Goal: Navigation & Orientation: Go to known website

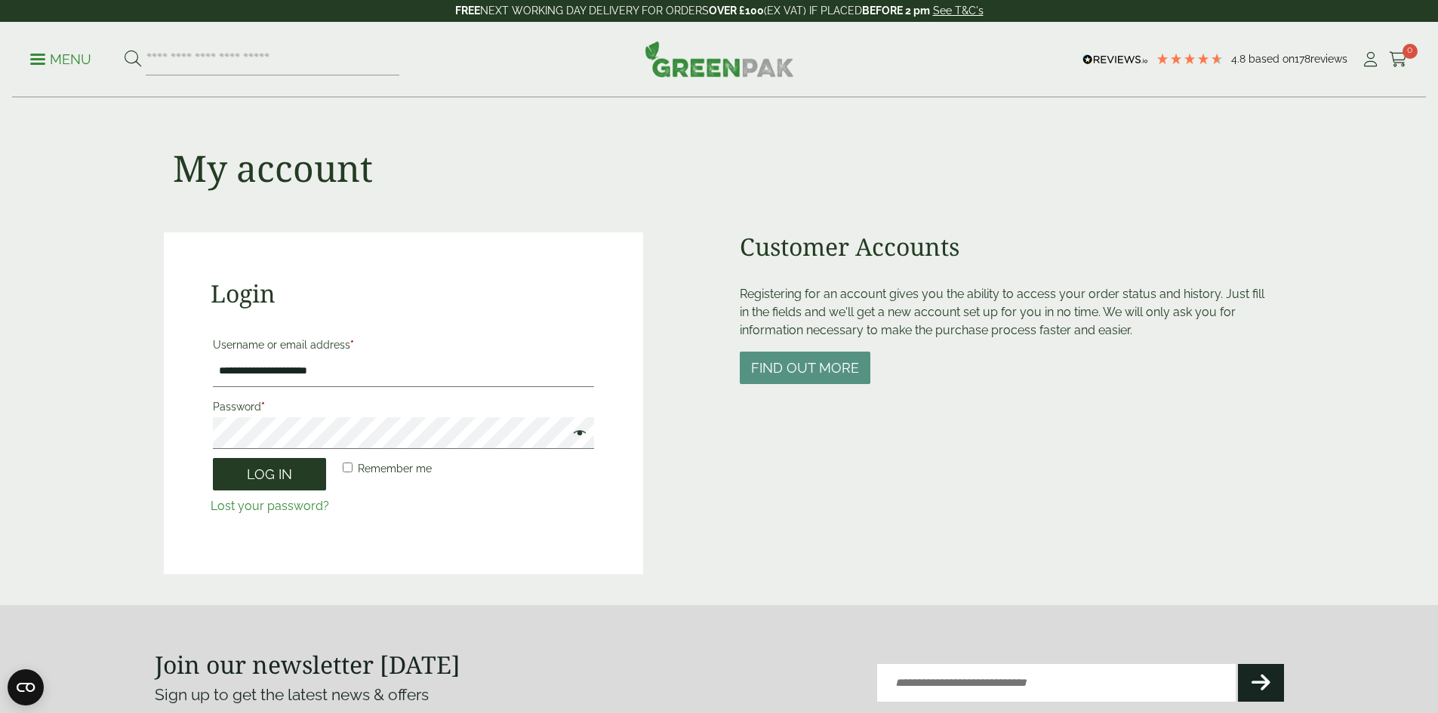
click at [281, 478] on button "Log in" at bounding box center [269, 474] width 113 height 32
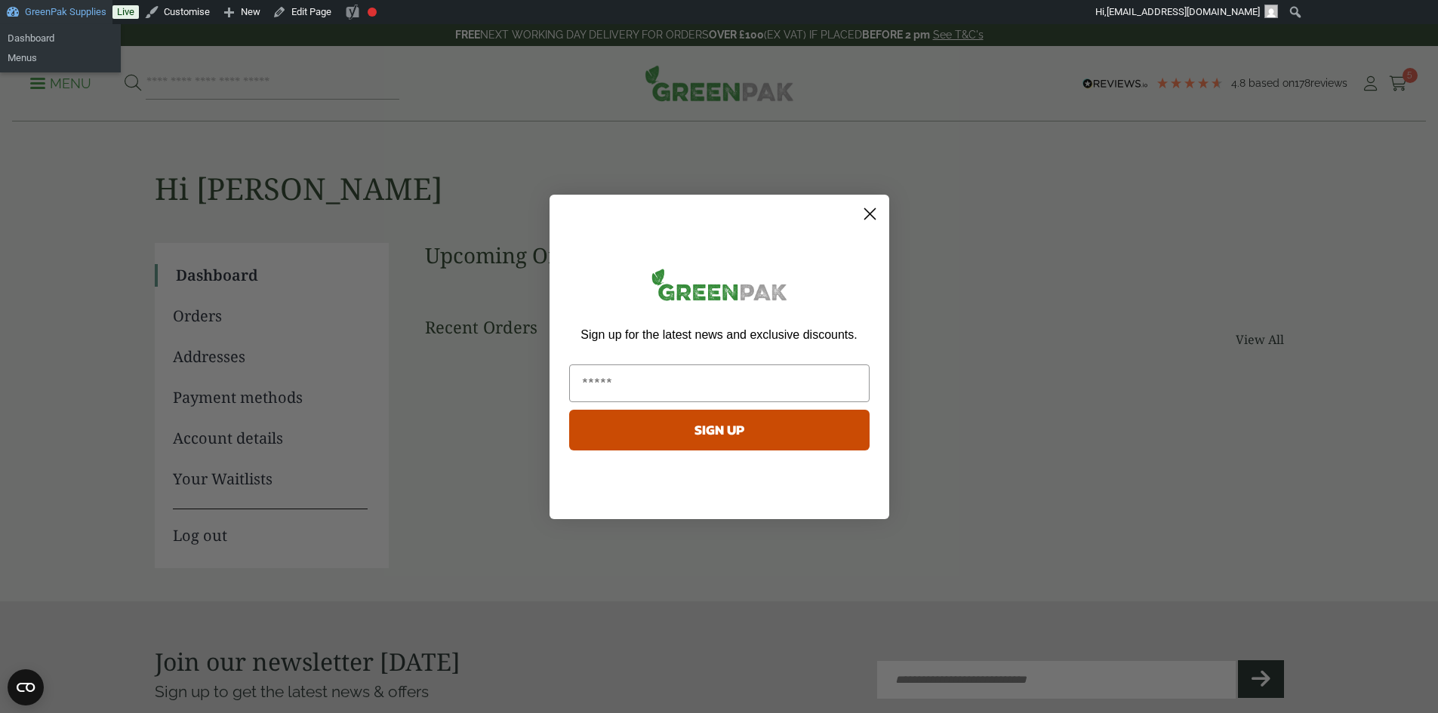
click at [56, 16] on link "GreenPak Supplies" at bounding box center [56, 12] width 112 height 24
